Goal: Transaction & Acquisition: Purchase product/service

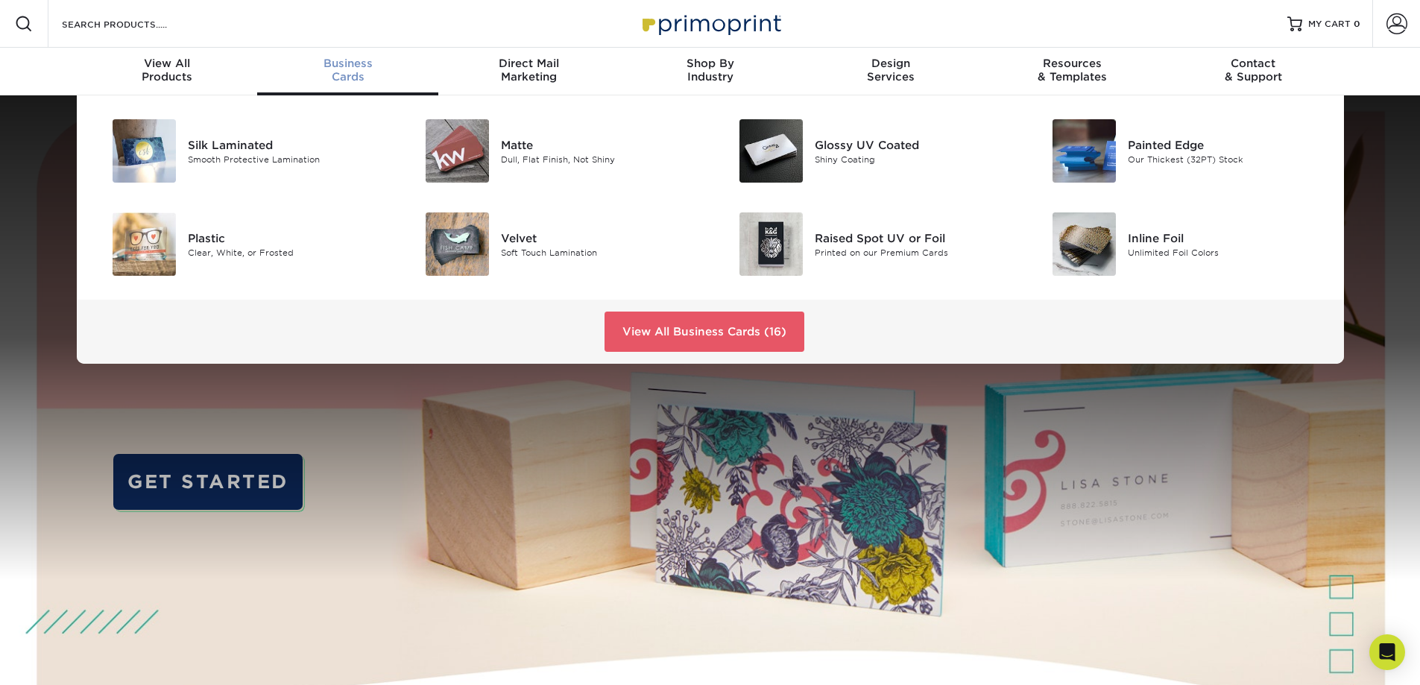
click at [351, 74] on div "Business Cards" at bounding box center [347, 70] width 181 height 27
click at [453, 243] on img at bounding box center [457, 243] width 63 height 63
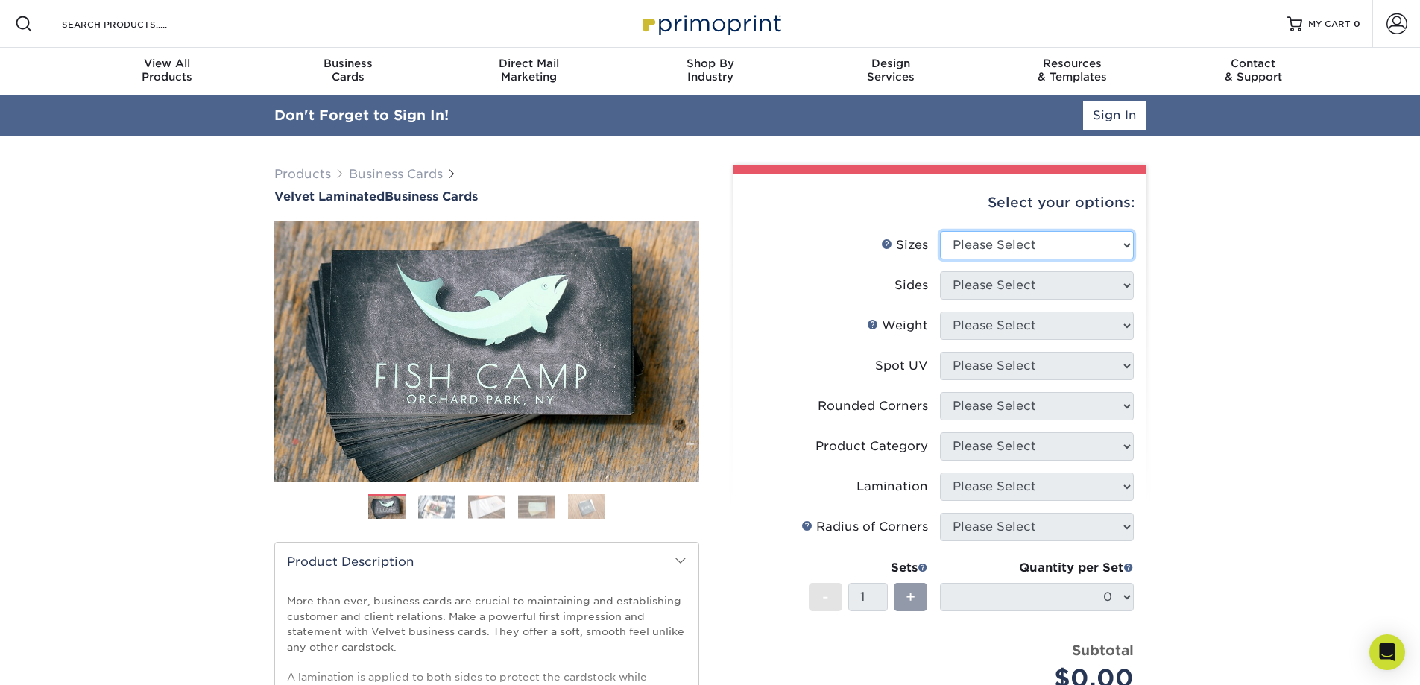
click at [1043, 247] on select "Please Select 1.5" x 3.5" - Mini 1.75" x 3.5" - Mini 2" x 2" - Square 2" x 3" -…" at bounding box center [1037, 245] width 194 height 28
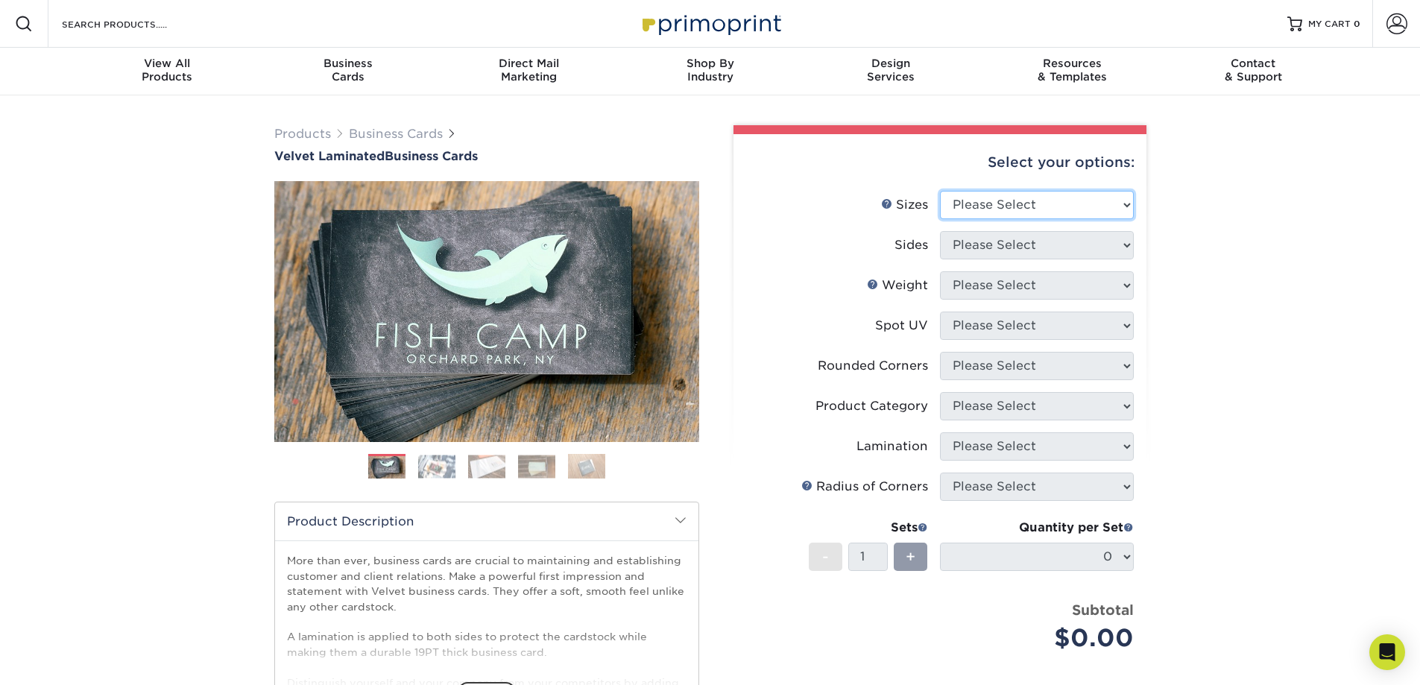
click at [1096, 209] on select "Please Select 1.5" x 3.5" - Mini 1.75" x 3.5" - Mini 2" x 2" - Square 2" x 3" -…" at bounding box center [1037, 205] width 194 height 28
click at [1064, 209] on select "Please Select 1.5" x 3.5" - Mini 1.75" x 3.5" - Mini 2" x 2" - Square 2" x 3" -…" at bounding box center [1037, 205] width 194 height 28
select select "2.00x3.50"
click at [940, 191] on select "Please Select 1.5" x 3.5" - Mini 1.75" x 3.5" - Mini 2" x 2" - Square 2" x 3" -…" at bounding box center [1037, 205] width 194 height 28
click at [1076, 250] on select "Please Select Print Both Sides Print Front Only" at bounding box center [1037, 245] width 194 height 28
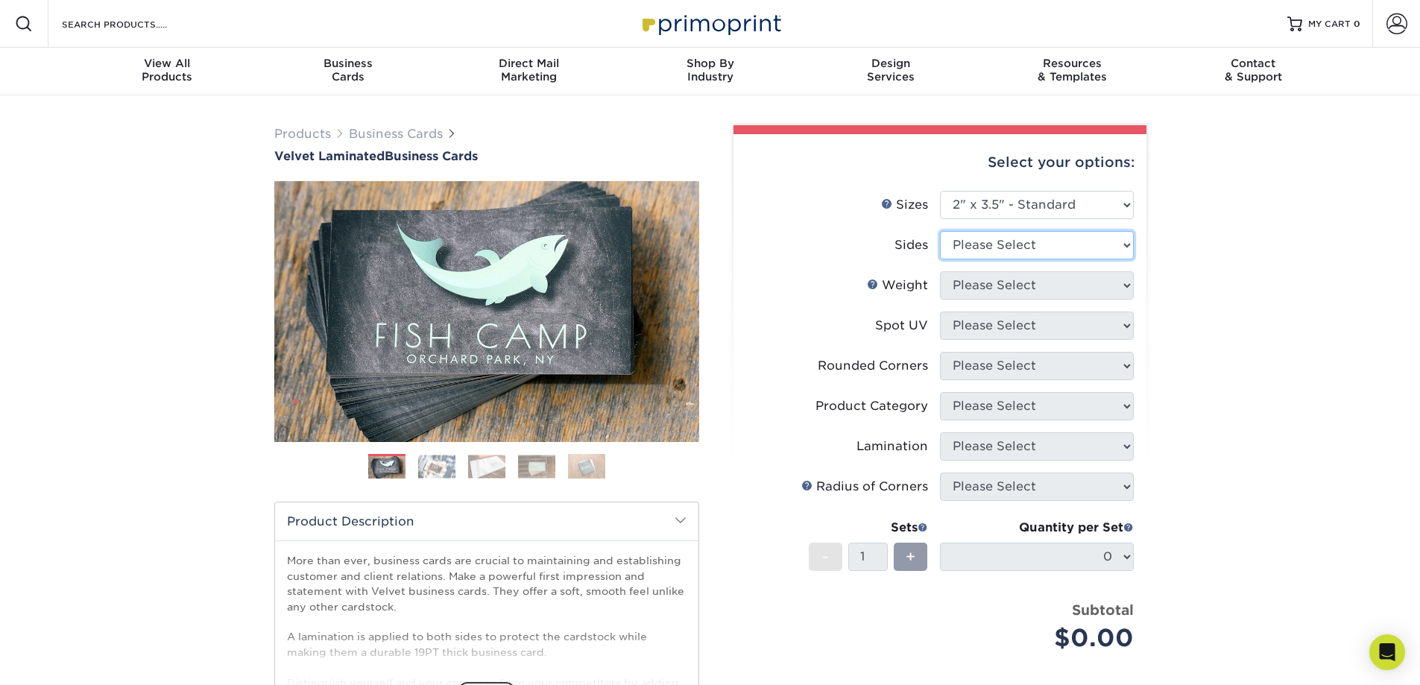
select select "32d3c223-f82c-492b-b915-ba065a00862f"
click at [940, 231] on select "Please Select Print Both Sides Print Front Only" at bounding box center [1037, 245] width 194 height 28
click at [995, 288] on select "Please Select 16PT" at bounding box center [1037, 285] width 194 height 28
select select "16PT"
click at [940, 271] on select "Please Select 16PT" at bounding box center [1037, 285] width 194 height 28
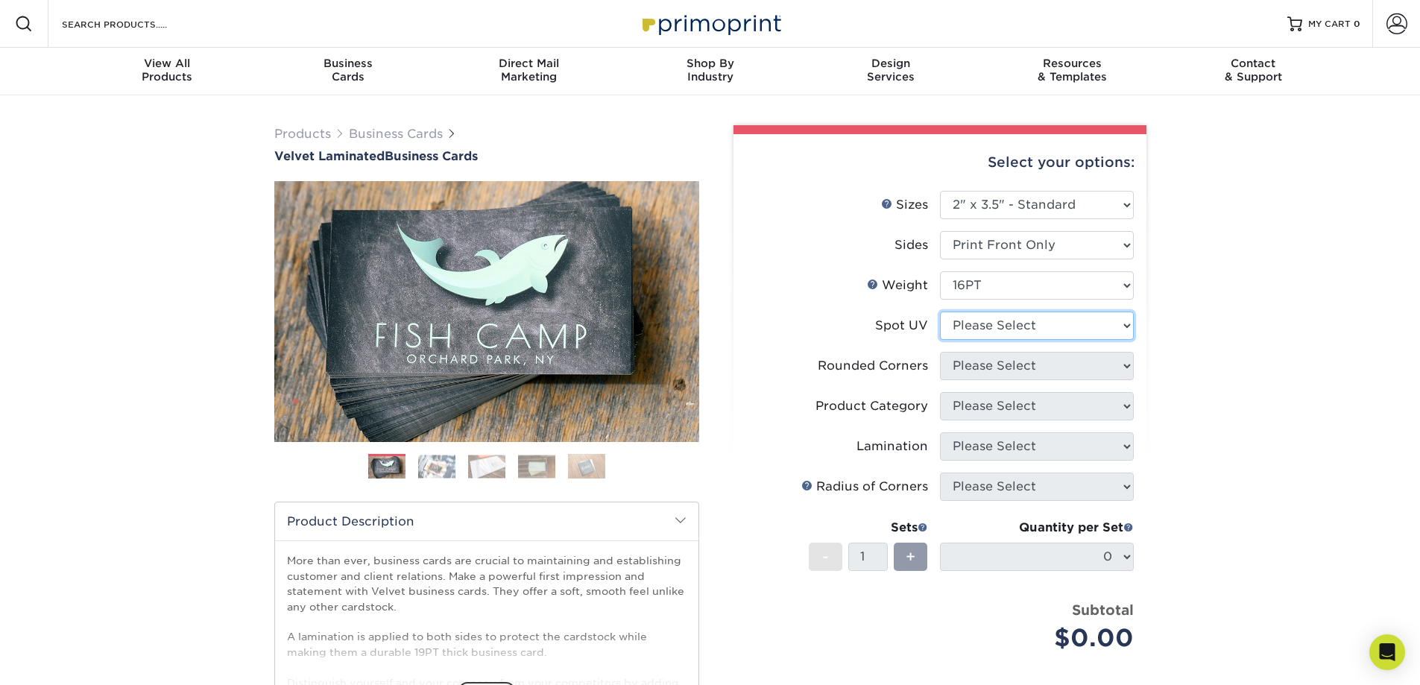
click at [984, 330] on select "Please Select No Spot UV Front Only" at bounding box center [1037, 326] width 194 height 28
click at [1265, 322] on div "Products Business Cards Velvet Laminated Business Cards Previous Next" at bounding box center [710, 493] width 1420 height 796
click at [1110, 324] on select "Please Select No Spot UV Front Only" at bounding box center [1037, 326] width 194 height 28
select select "1"
click at [940, 312] on select "Please Select No Spot UV Front Only" at bounding box center [1037, 326] width 194 height 28
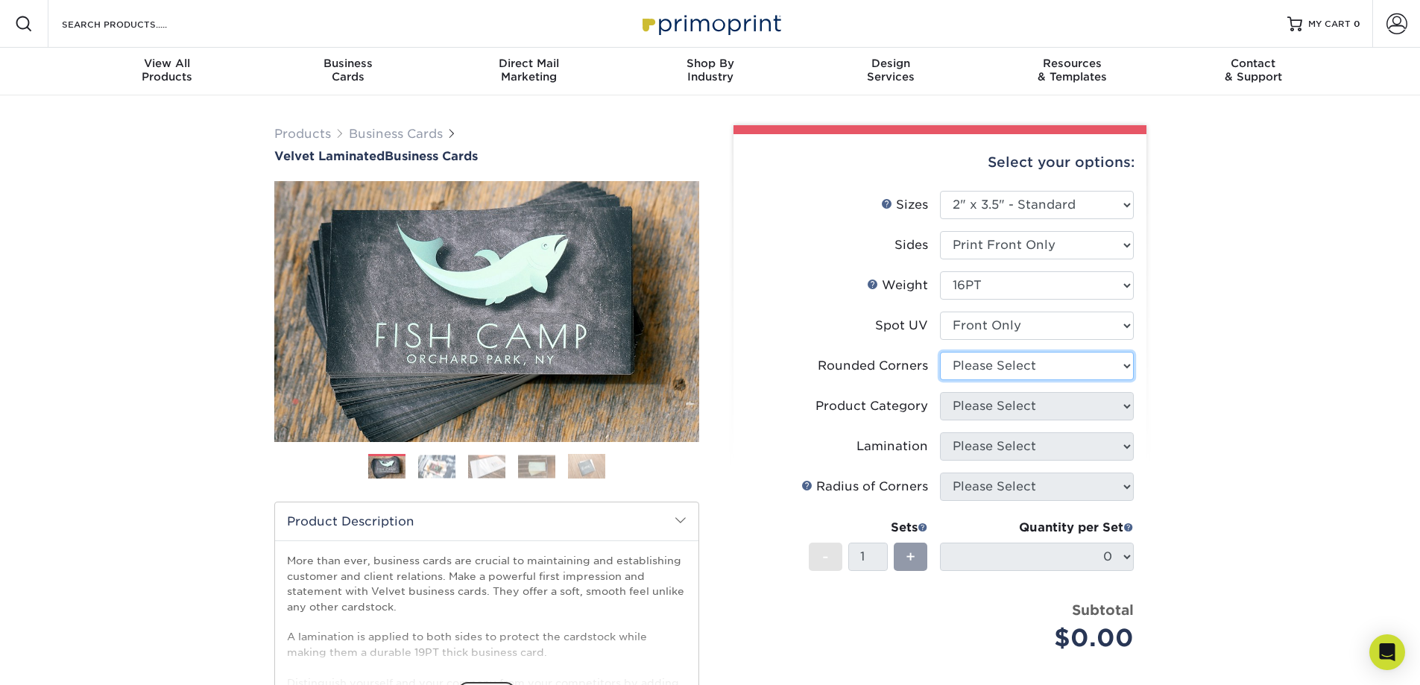
click at [997, 372] on select "Please Select Yes - Round 2 Corners Yes - Round 4 Corners No" at bounding box center [1037, 366] width 194 height 28
select select "7672df9e-0e0a-464d-8e1f-920c575e4da3"
click at [940, 352] on select "Please Select Yes - Round 2 Corners Yes - Round 4 Corners No" at bounding box center [1037, 366] width 194 height 28
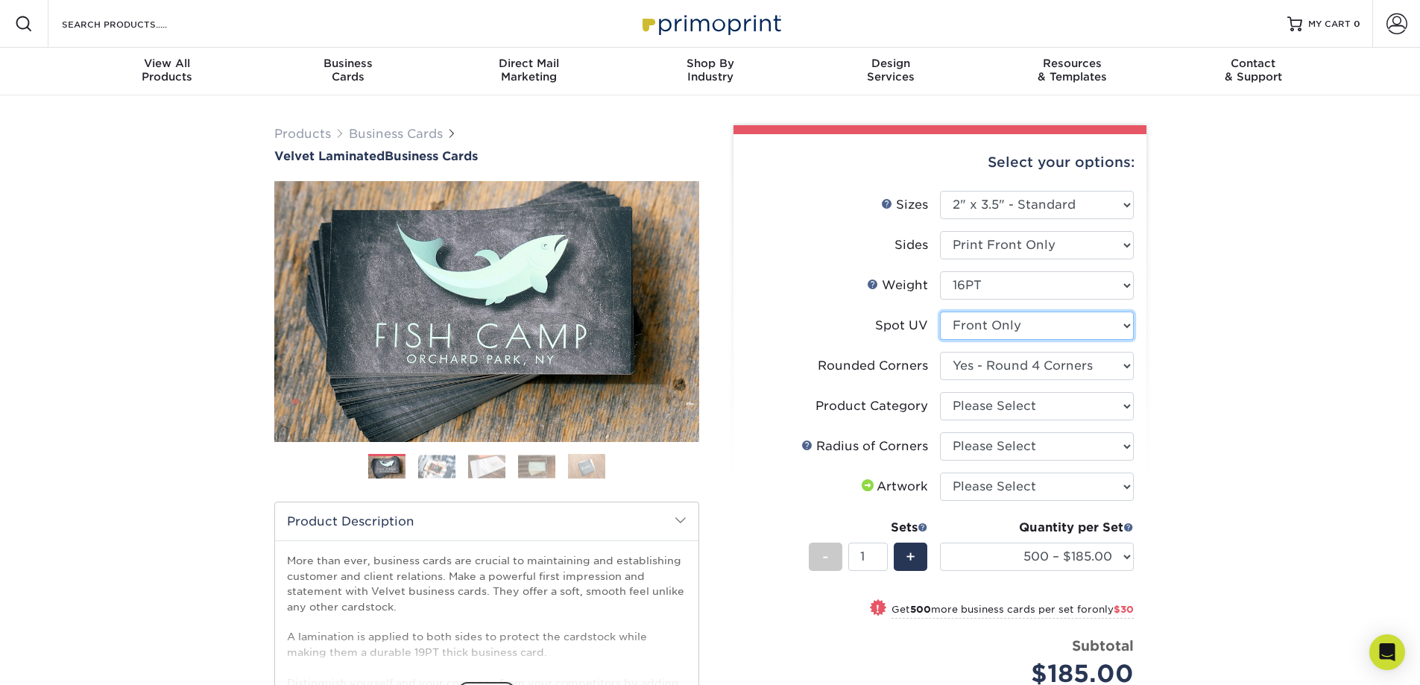
click at [1014, 324] on select "Please Select No Spot UV Front Only" at bounding box center [1037, 326] width 194 height 28
select select "3"
click at [940, 312] on select "Please Select No Spot UV Front Only" at bounding box center [1037, 326] width 194 height 28
select select "-1"
select select
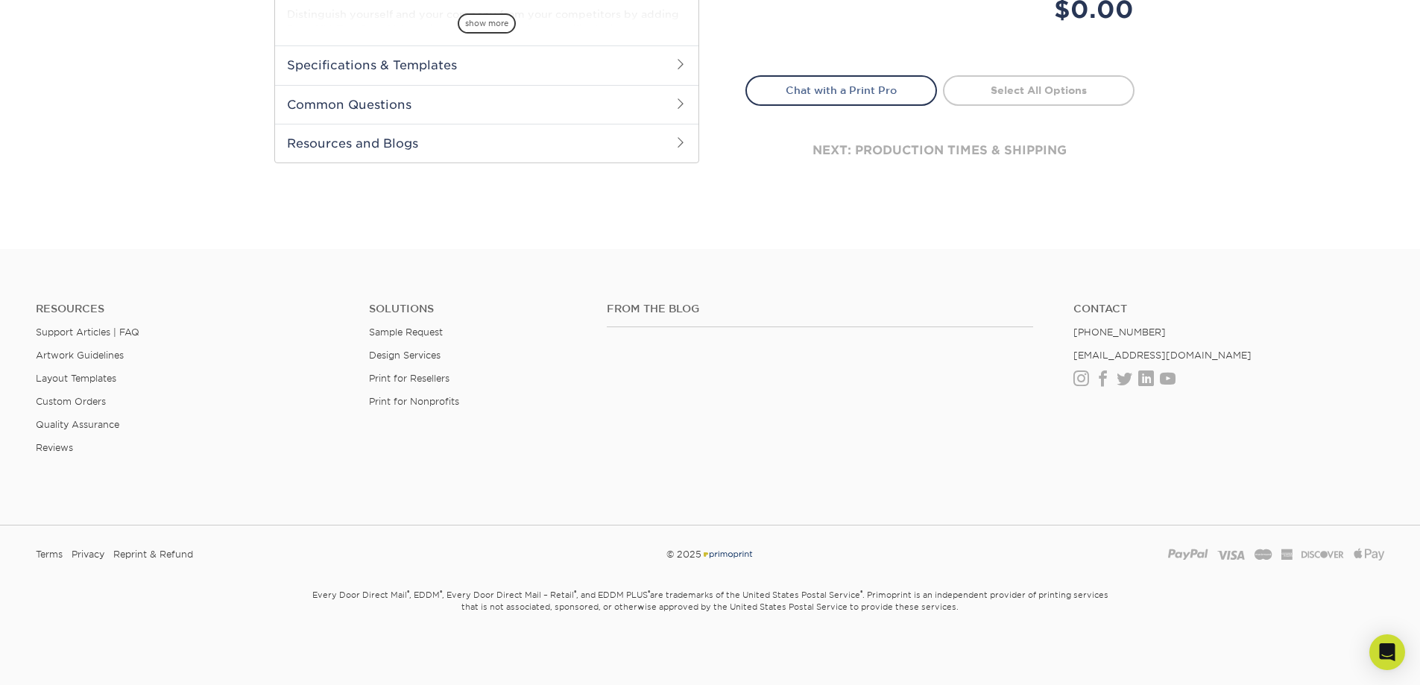
scroll to position [69, 0]
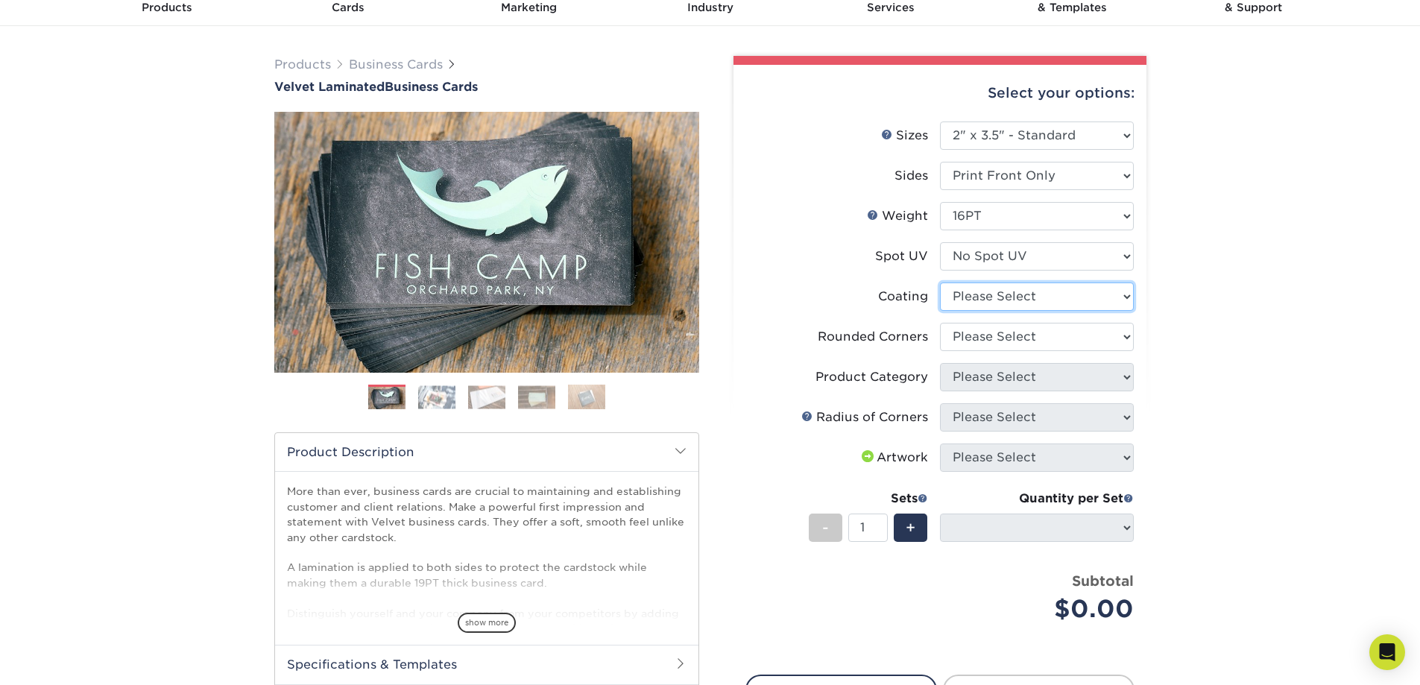
click at [1000, 296] on select at bounding box center [1037, 297] width 194 height 28
click at [865, 310] on label "Coating" at bounding box center [843, 297] width 194 height 28
click at [959, 342] on select "Please Select Yes - Round 2 Corners Yes - Round 4 Corners No" at bounding box center [1037, 337] width 194 height 28
select select "7672df9e-0e0a-464d-8e1f-920c575e4da3"
click at [940, 323] on select "Please Select Yes - Round 2 Corners Yes - Round 4 Corners No" at bounding box center [1037, 337] width 194 height 28
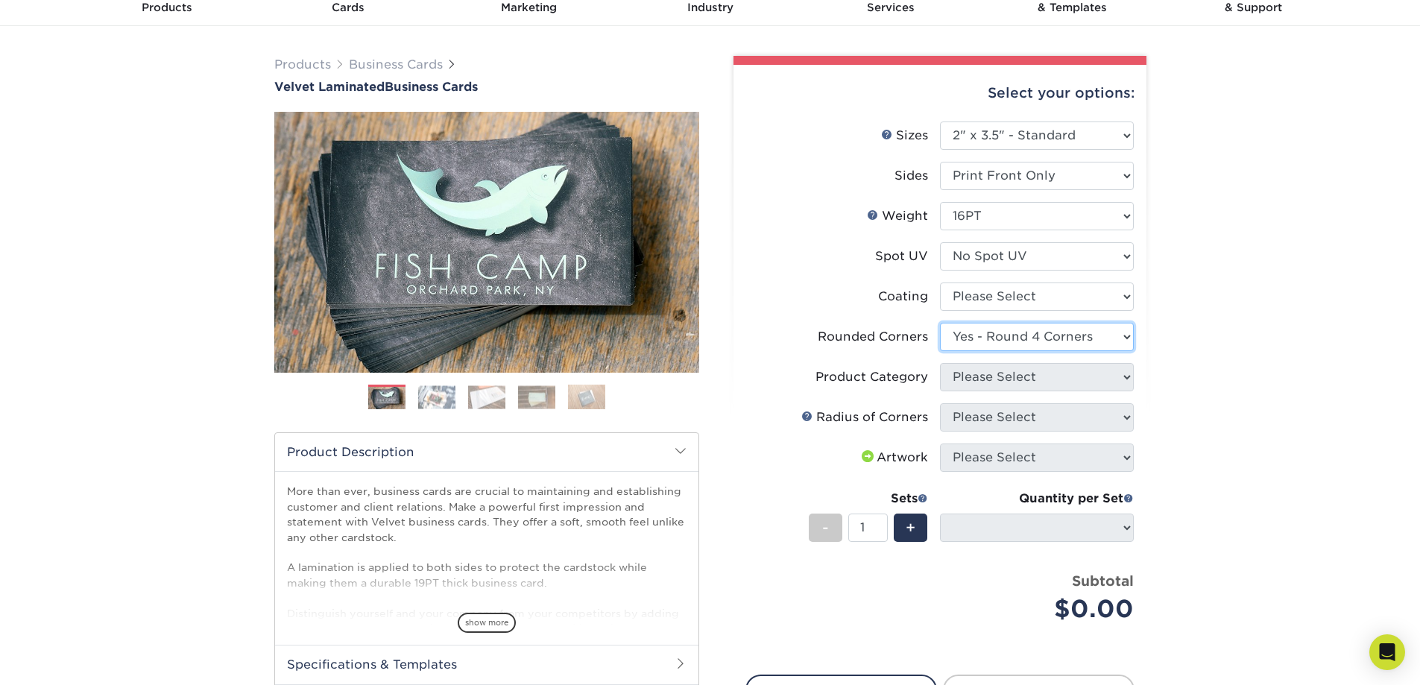
select select
click at [975, 372] on select "Please Select Business Cards" at bounding box center [1037, 377] width 194 height 28
select select "3b5148f1-0588-4f88-a218-97bcfdce65c1"
click at [940, 363] on select "Please Select Business Cards" at bounding box center [1037, 377] width 194 height 28
click at [1173, 428] on div "Products Business Cards Velvet Laminated Business Cards Previous Next" at bounding box center [710, 437] width 1420 height 822
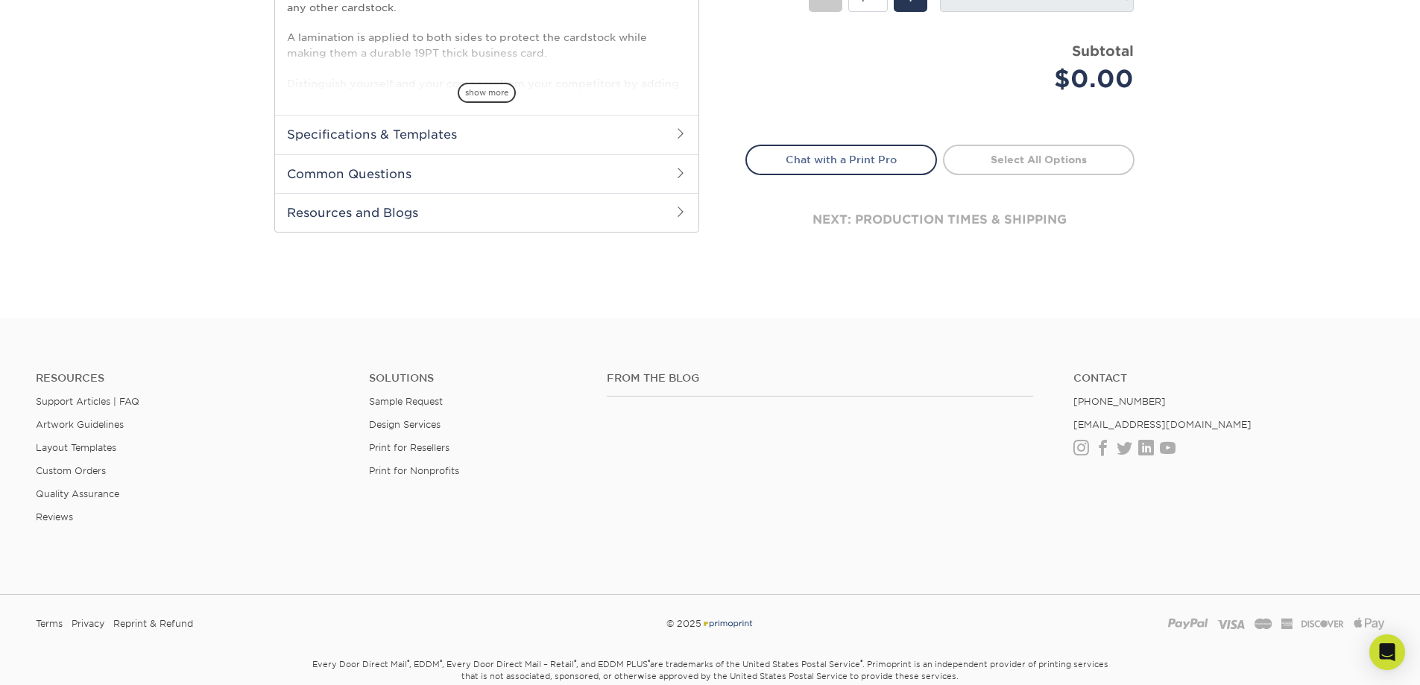
scroll to position [0, 0]
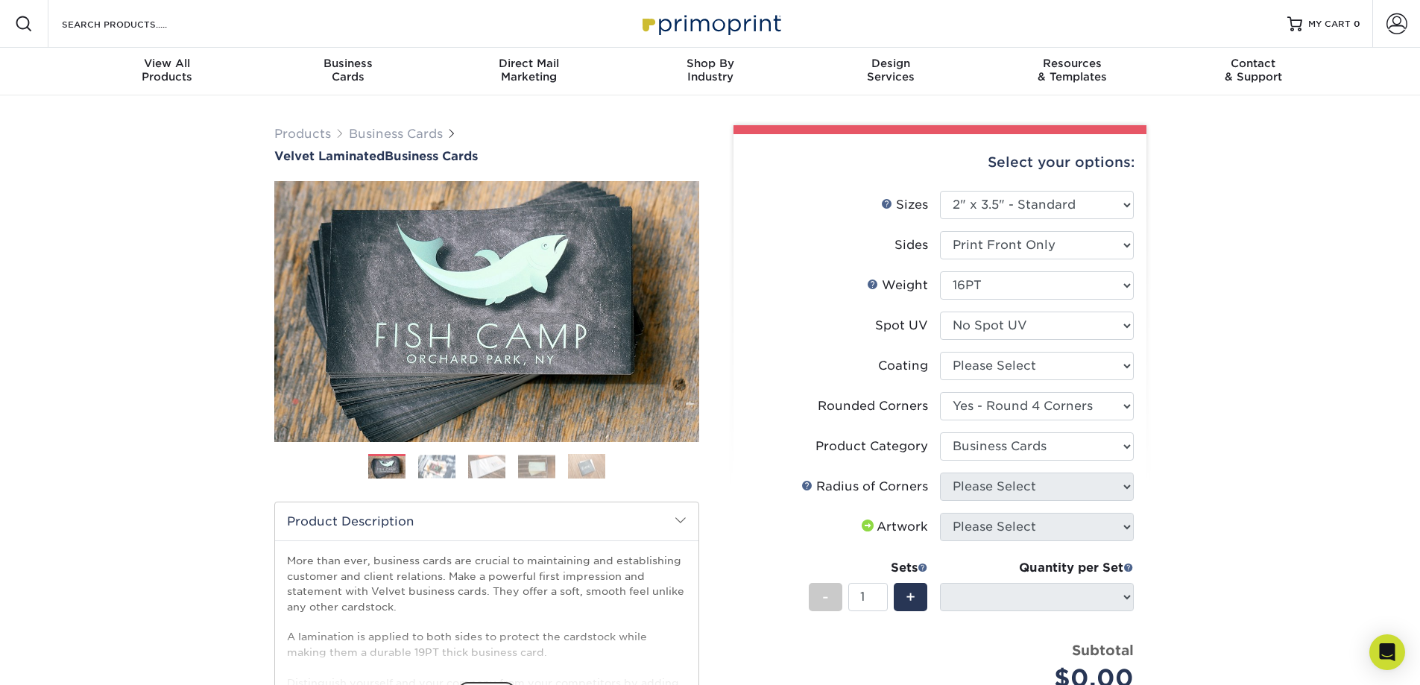
click at [835, 481] on div "Radius of Corners" at bounding box center [864, 487] width 127 height 18
click at [807, 482] on link at bounding box center [807, 485] width 12 height 12
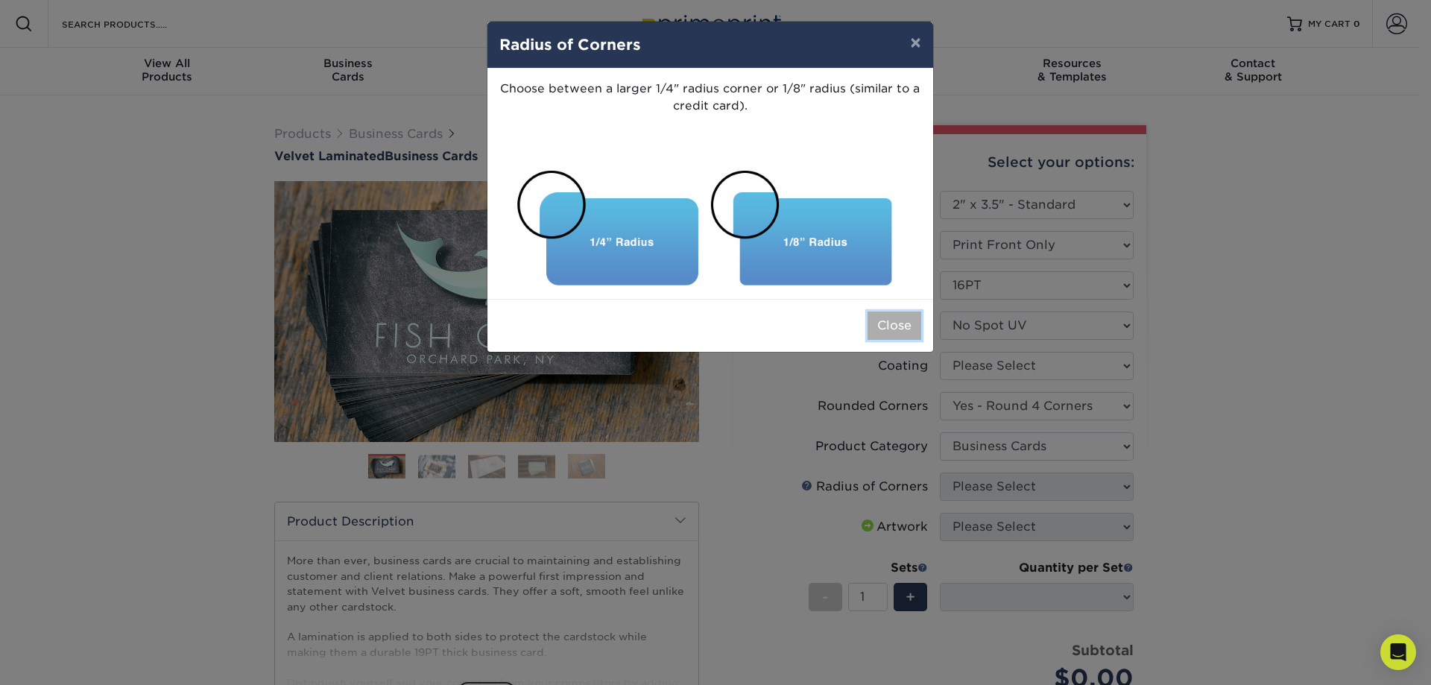
click at [897, 324] on button "Close" at bounding box center [895, 326] width 54 height 28
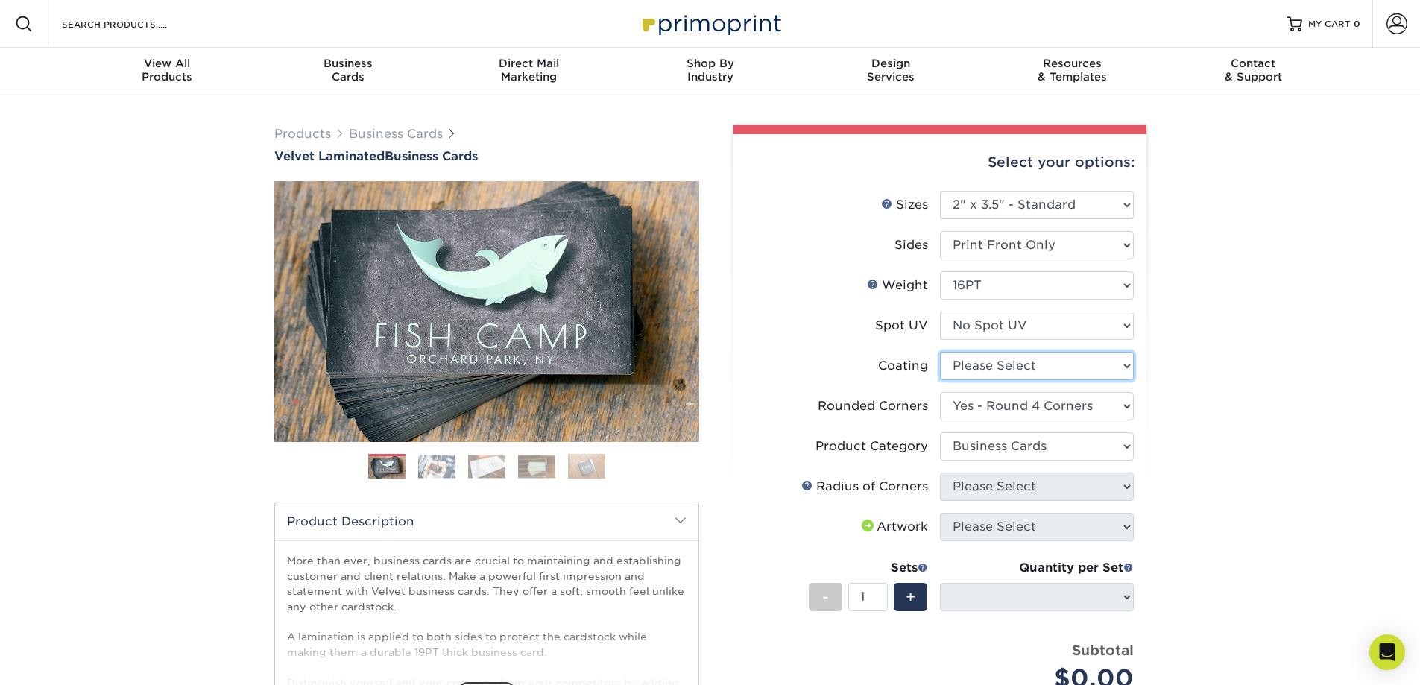
click at [1089, 364] on select at bounding box center [1037, 366] width 194 height 28
select select "3e7618de-abca-4bda-9f97-8b9129e913d8"
click at [940, 352] on select at bounding box center [1037, 366] width 194 height 28
select select "-1"
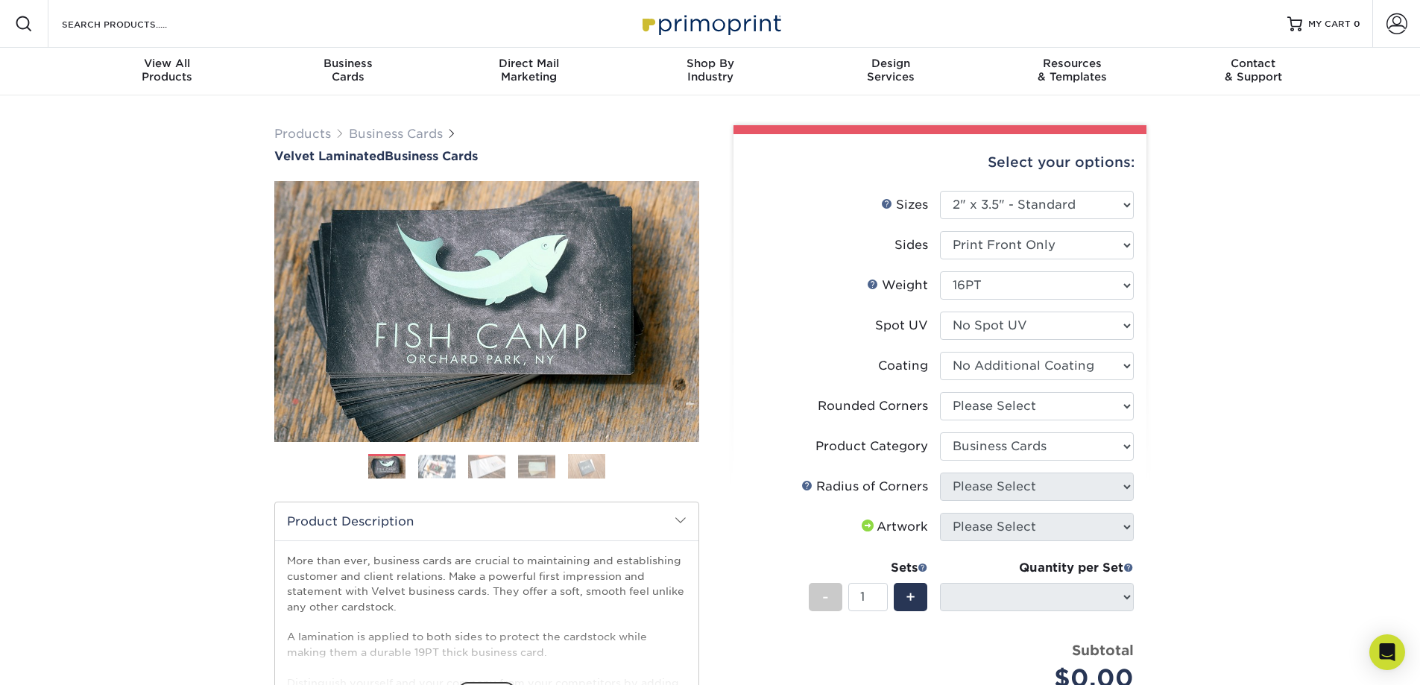
select select
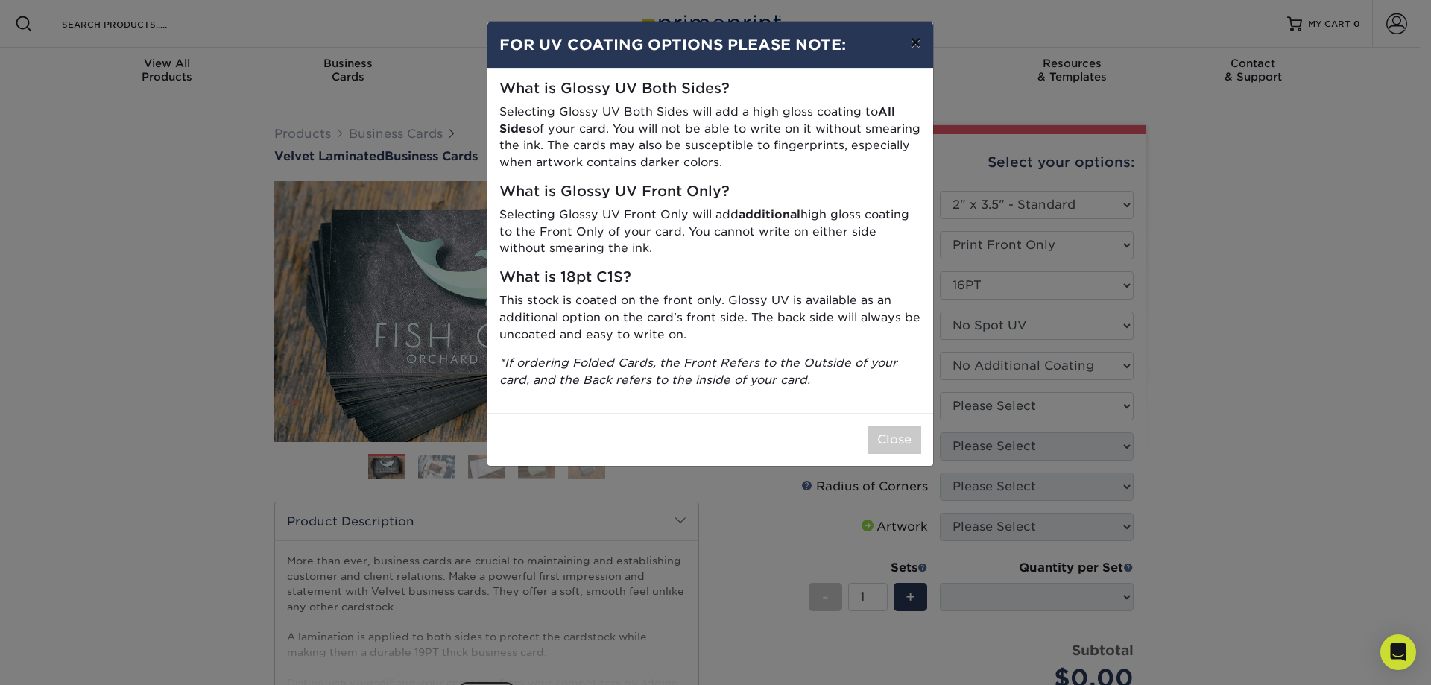
click at [913, 48] on button "×" at bounding box center [915, 43] width 34 height 42
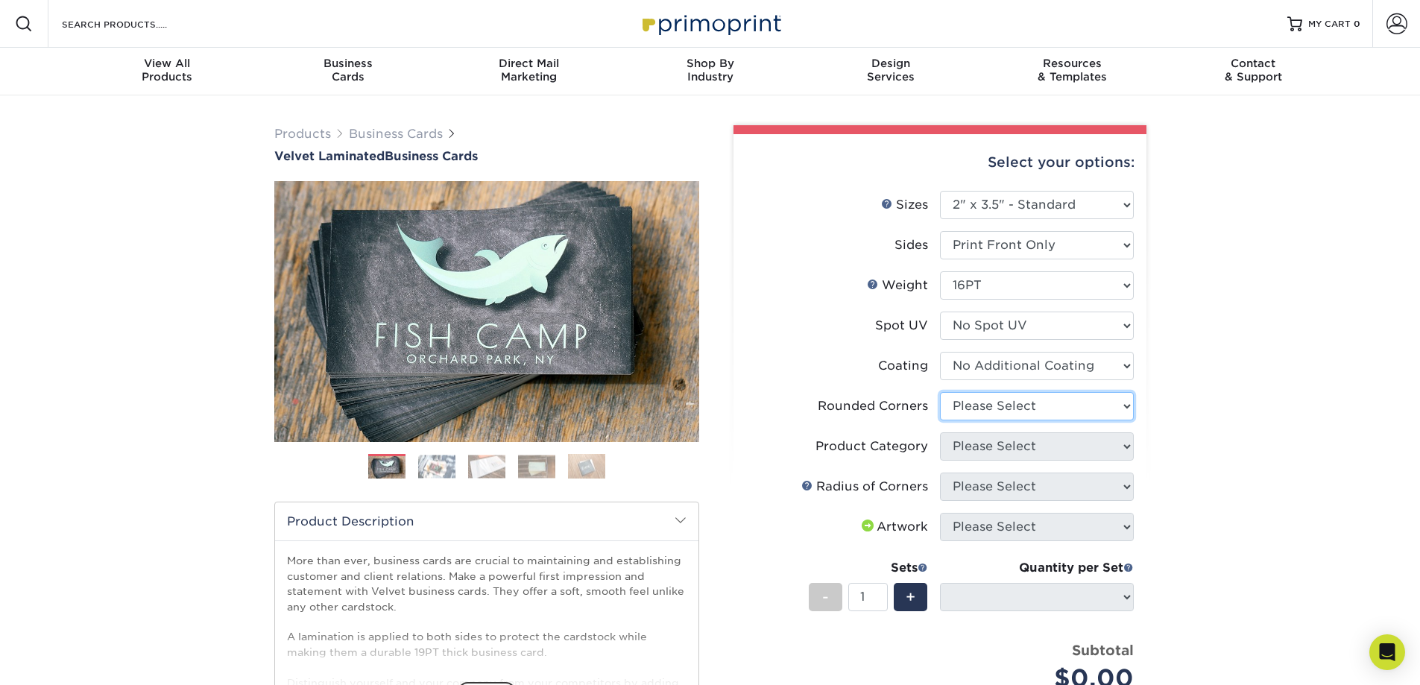
click at [1000, 403] on select "Please Select Yes - Round 2 Corners Yes - Round 4 Corners No" at bounding box center [1037, 406] width 194 height 28
select select "7672df9e-0e0a-464d-8e1f-920c575e4da3"
click at [940, 392] on select "Please Select Yes - Round 2 Corners Yes - Round 4 Corners No" at bounding box center [1037, 406] width 194 height 28
select select "-1"
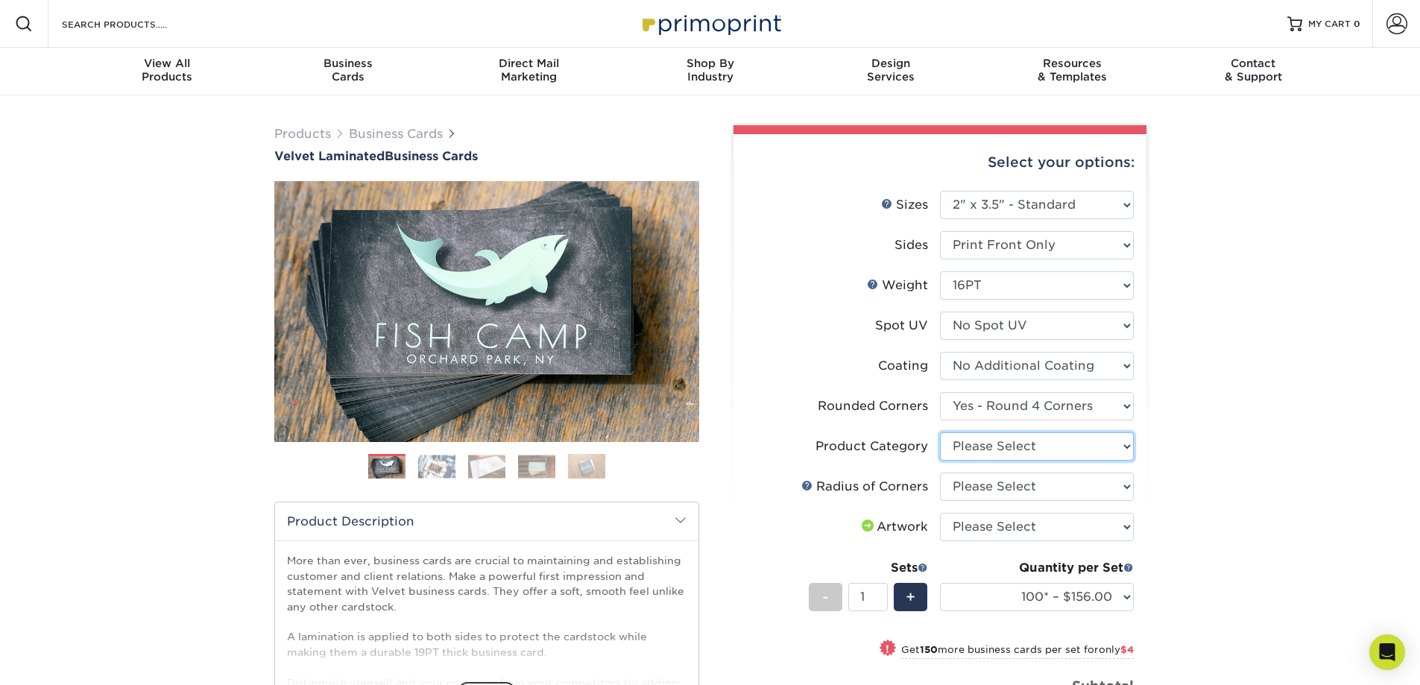
click at [1070, 454] on select "Please Select Business Cards" at bounding box center [1037, 446] width 194 height 28
select select "3b5148f1-0588-4f88-a218-97bcfdce65c1"
click at [940, 432] on select "Please Select Business Cards" at bounding box center [1037, 446] width 194 height 28
click at [1014, 484] on select "Please Select Rounded 1/8" Rounded 1/4"" at bounding box center [1037, 487] width 194 height 28
select select "479fbfe7-6a0c-4895-8c9a-81739b7486c9"
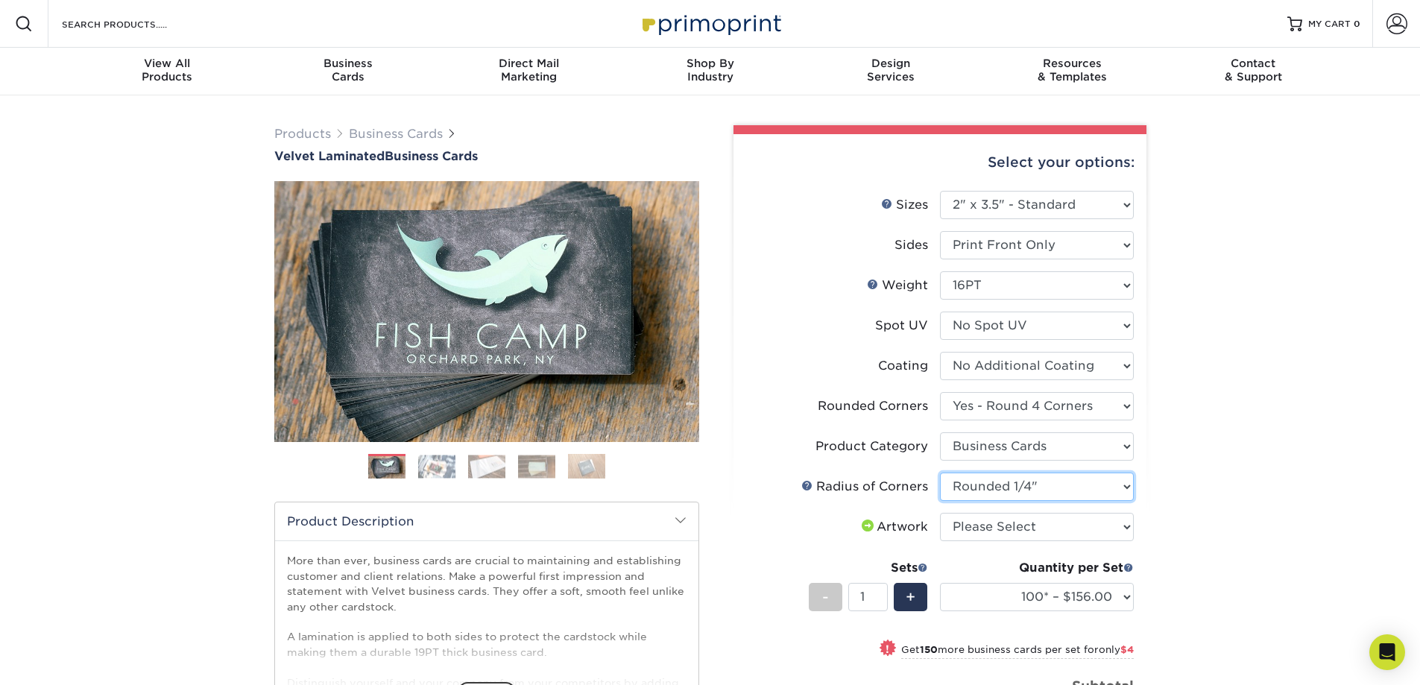
click at [940, 473] on select "Please Select Rounded 1/8" Rounded 1/4"" at bounding box center [1037, 487] width 194 height 28
click at [1022, 521] on select "Please Select I will upload files I need a design - $100" at bounding box center [1037, 527] width 194 height 28
select select "upload"
click at [940, 513] on select "Please Select I will upload files I need a design - $100" at bounding box center [1037, 527] width 194 height 28
click at [1193, 542] on div "Products Business Cards Velvet Laminated Business Cards Previous Next" at bounding box center [710, 539] width 1420 height 888
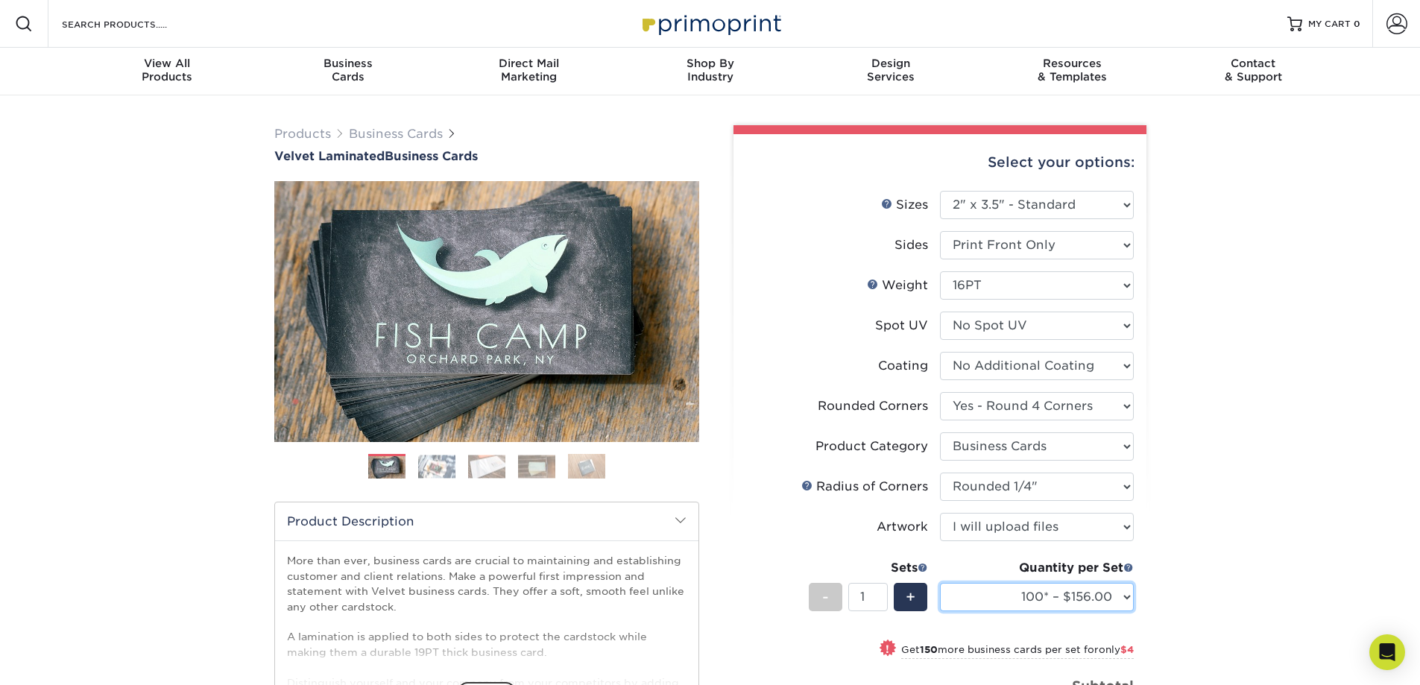
click at [1073, 595] on select "100* – $156.00 250* – $160.00 500 – $164.00 1000 – $184.00 2500 – $435.00 5000 …" at bounding box center [1037, 597] width 194 height 28
click at [1228, 532] on div "Products Business Cards Velvet Laminated Business Cards Previous Next" at bounding box center [710, 539] width 1420 height 888
